Goal: Transaction & Acquisition: Obtain resource

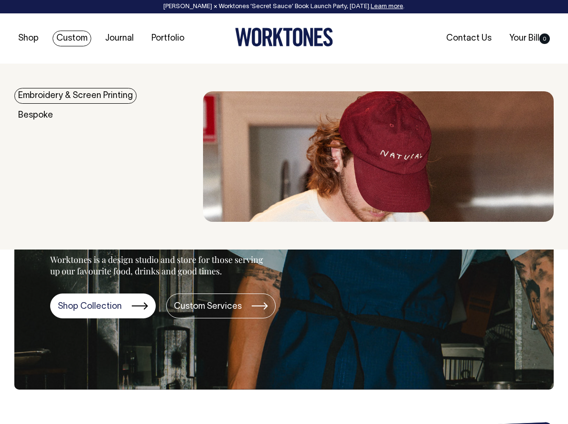
click at [75, 39] on link "Custom" at bounding box center [72, 39] width 39 height 16
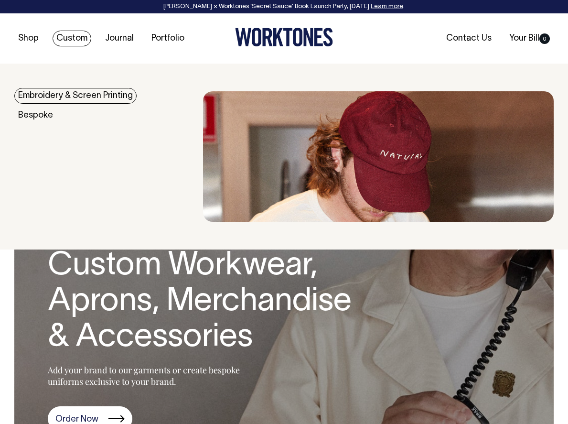
click at [71, 93] on link "Embroidery & Screen Printing" at bounding box center [75, 96] width 122 height 16
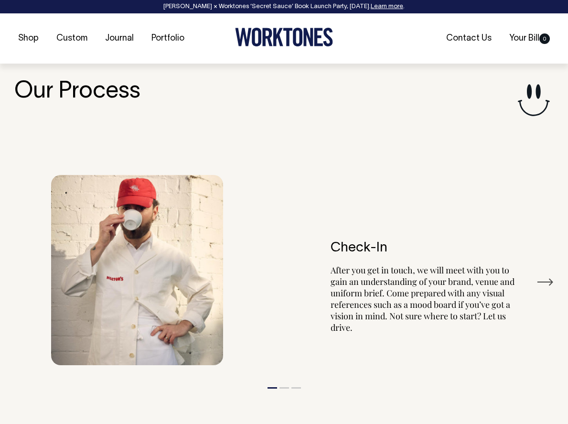
scroll to position [1031, 0]
click at [285, 379] on li "2" at bounding box center [284, 384] width 10 height 11
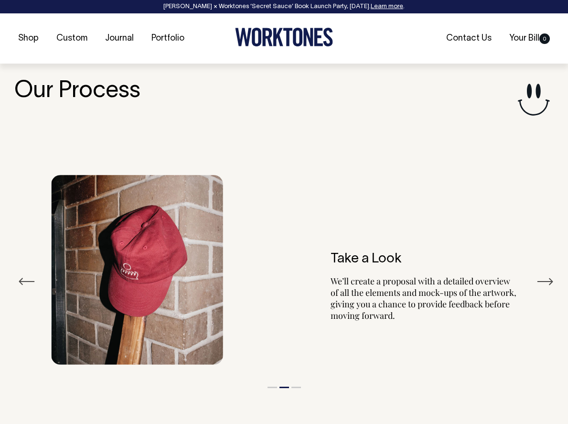
click at [296, 387] on button "3" at bounding box center [296, 387] width 10 height 1
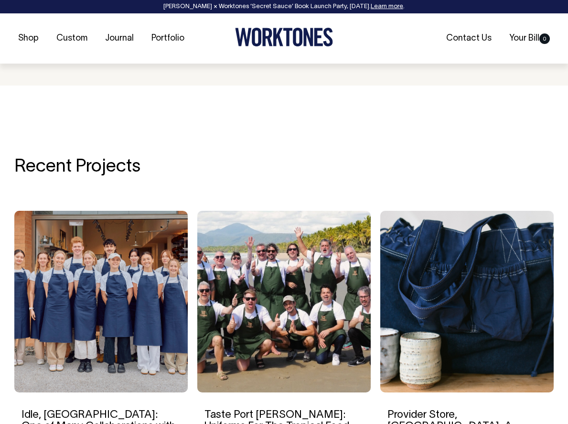
scroll to position [1473, 0]
